Goal: Task Accomplishment & Management: Manage account settings

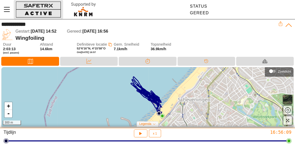
scroll to position [0, 0]
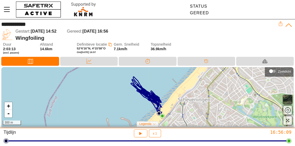
click at [7, 9] on icon "Menu" at bounding box center [7, 9] width 9 height 9
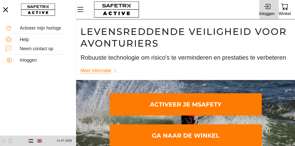
click at [268, 12] on div "Inloggen" at bounding box center [267, 13] width 15 height 7
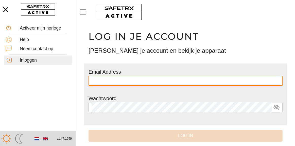
type input "**********"
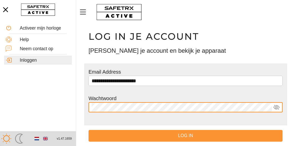
click at [189, 136] on span "Log in" at bounding box center [186, 136] width 186 height 8
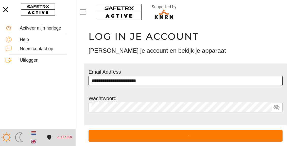
scroll to position [0, 0]
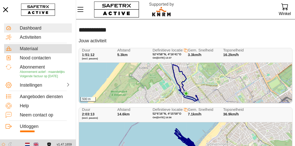
click at [33, 47] on div "Materiaal" at bounding box center [45, 48] width 51 height 5
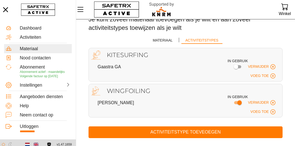
scroll to position [62, 0]
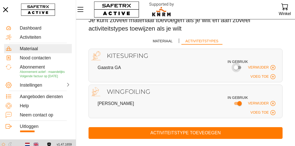
drag, startPoint x: 238, startPoint y: 65, endPoint x: 242, endPoint y: 67, distance: 4.3
click at [238, 65] on div at bounding box center [236, 67] width 5 height 5
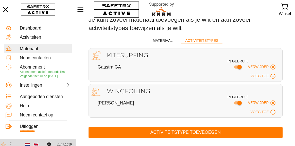
click at [128, 52] on h2 "Kitesurfing" at bounding box center [191, 55] width 180 height 6
click at [266, 74] on span "Voeg toe" at bounding box center [260, 76] width 18 height 4
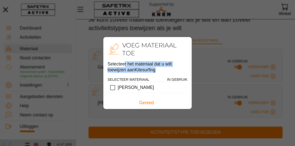
drag, startPoint x: 125, startPoint y: 65, endPoint x: 162, endPoint y: 75, distance: 37.7
click at [163, 73] on div "Selecteer het materiaal dat u wilt toewijzen aan Kitesurfing" at bounding box center [148, 68] width 88 height 15
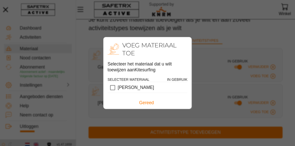
drag, startPoint x: 183, startPoint y: 77, endPoint x: 167, endPoint y: 91, distance: 21.4
click at [183, 77] on div "In gebruik" at bounding box center [177, 79] width 21 height 5
drag, startPoint x: 158, startPoint y: 48, endPoint x: 149, endPoint y: 84, distance: 36.8
click at [158, 49] on h2 "Voeg materiaal toe" at bounding box center [154, 49] width 65 height 16
drag, startPoint x: 178, startPoint y: 79, endPoint x: 161, endPoint y: 92, distance: 21.3
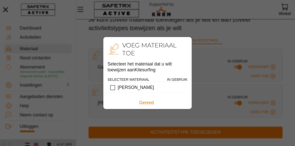
click at [178, 78] on div "In gebruik" at bounding box center [177, 79] width 21 height 5
click at [151, 104] on span "Gereed" at bounding box center [146, 103] width 15 height 8
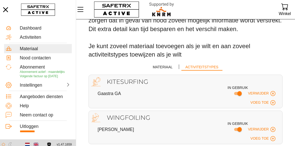
scroll to position [35, 0]
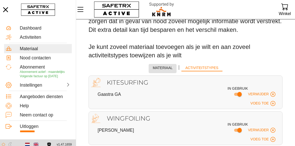
click at [161, 67] on span "Materiaal" at bounding box center [163, 68] width 20 height 6
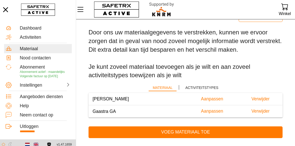
scroll to position [15, 0]
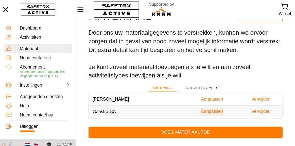
click at [202, 110] on span "Aanpassen" at bounding box center [212, 111] width 22 height 8
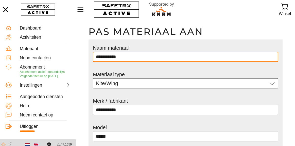
click at [199, 85] on div "Kite/Wing Kite/Wing" at bounding box center [182, 83] width 172 height 10
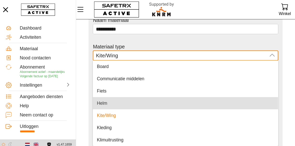
scroll to position [28, 0]
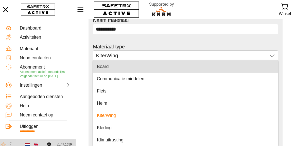
click at [216, 35] on div at bounding box center [185, 36] width 185 height 5
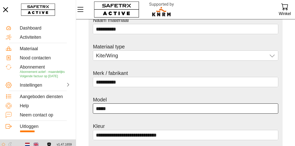
scroll to position [26, 0]
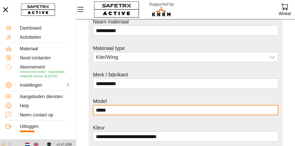
click at [134, 110] on input "*****" at bounding box center [185, 110] width 179 height 10
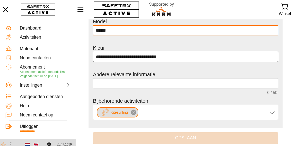
scroll to position [105, 0]
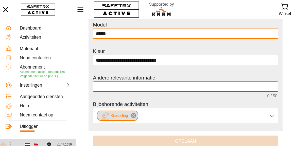
click at [112, 82] on textarea "0 / 50" at bounding box center [185, 86] width 179 height 9
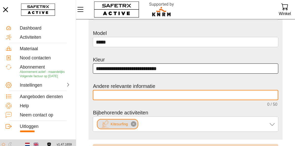
scroll to position [92, 0]
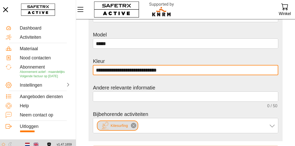
click at [198, 69] on input "**********" at bounding box center [185, 70] width 179 height 10
